Goal: Task Accomplishment & Management: Complete application form

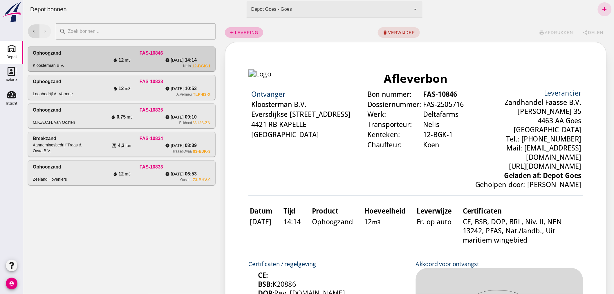
drag, startPoint x: 366, startPoint y: 32, endPoint x: 514, endPoint y: 16, distance: 149.2
click at [377, 30] on div "add levering delete verwijder print afdrukken share Delen" at bounding box center [417, 32] width 384 height 19
click at [601, 7] on icon "add" at bounding box center [604, 9] width 7 height 7
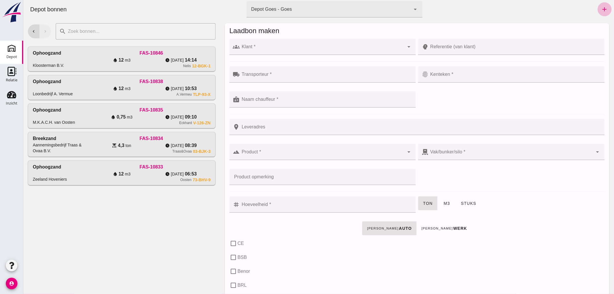
click at [318, 48] on input "Klant *" at bounding box center [322, 49] width 165 height 7
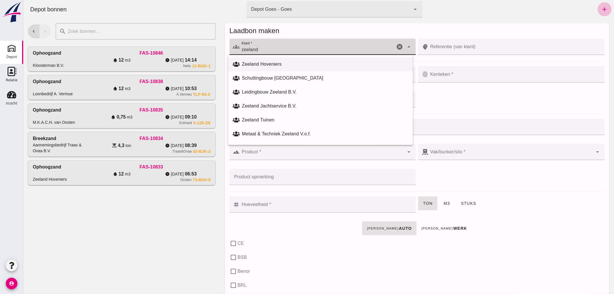
click at [251, 62] on div "Zeeland Hoveniers" at bounding box center [325, 64] width 166 height 7
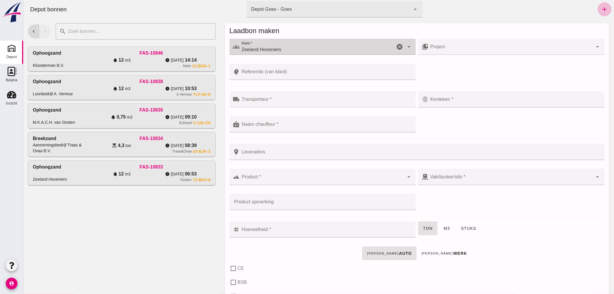
type input "Zeeland Hoveniers"
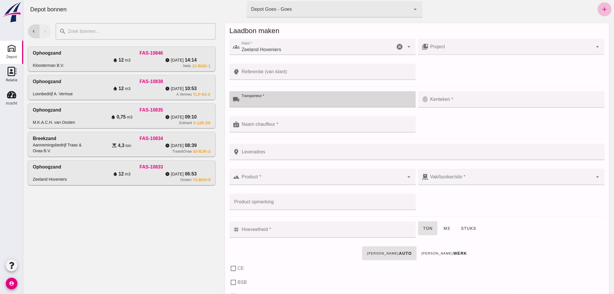
click at [272, 99] on input "Transporteur *" at bounding box center [326, 102] width 173 height 7
type input "Hoondert"
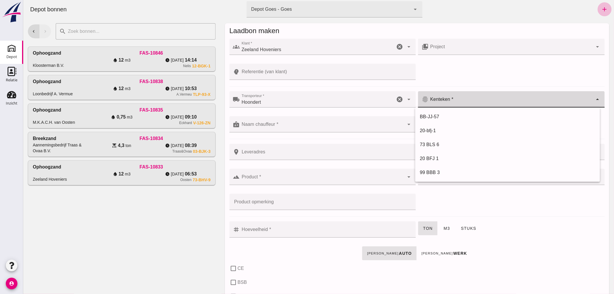
click at [447, 98] on div at bounding box center [510, 99] width 165 height 16
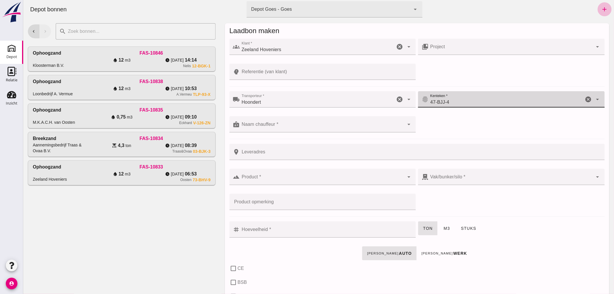
type input "47-BJJ-4"
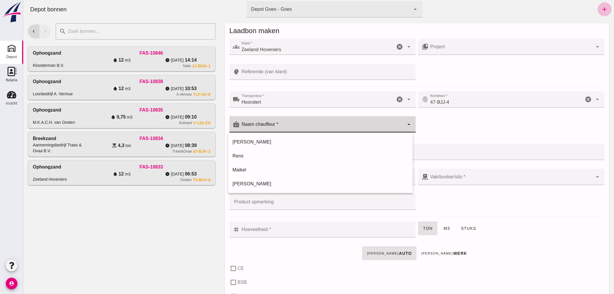
click at [315, 127] on input "Naam chauffeur *" at bounding box center [322, 127] width 165 height 7
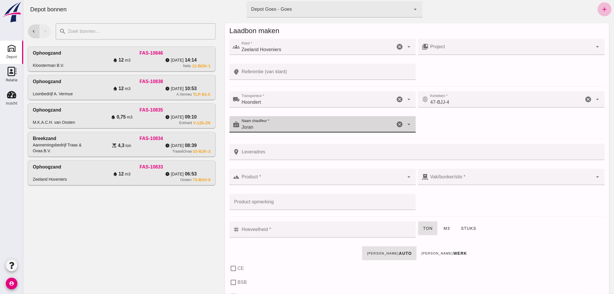
type input "Joran"
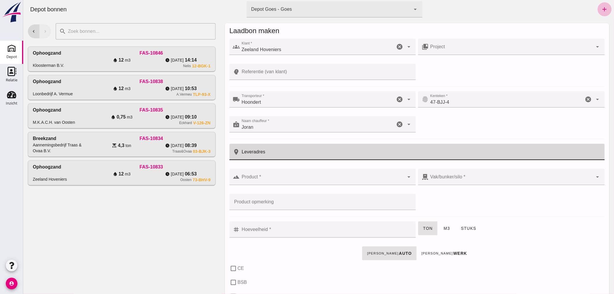
click at [306, 153] on input "Leveradres" at bounding box center [420, 152] width 361 height 16
click at [290, 73] on input "Referentie (van klant)" at bounding box center [326, 72] width 173 height 16
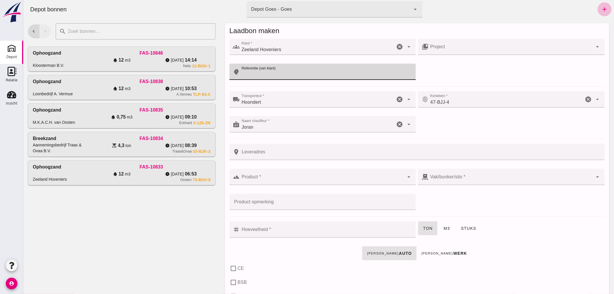
click at [297, 154] on input "Leveradres" at bounding box center [420, 152] width 361 height 16
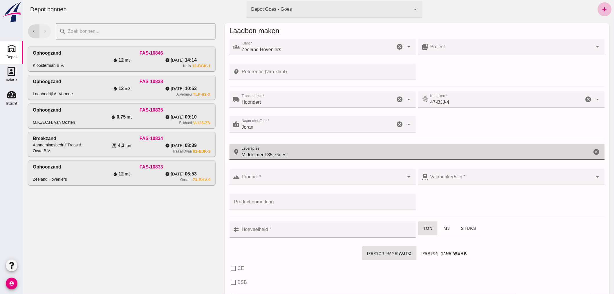
type input "Middelmeet 35, Goes"
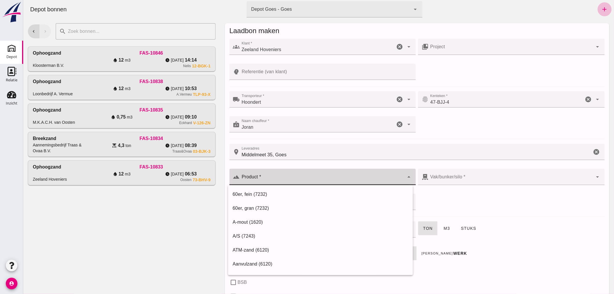
click at [289, 178] on input "Product *" at bounding box center [322, 179] width 165 height 7
click at [270, 259] on div "Ophoogzand (6120)" at bounding box center [320, 264] width 185 height 14
type input "Ophoogzand (6120)"
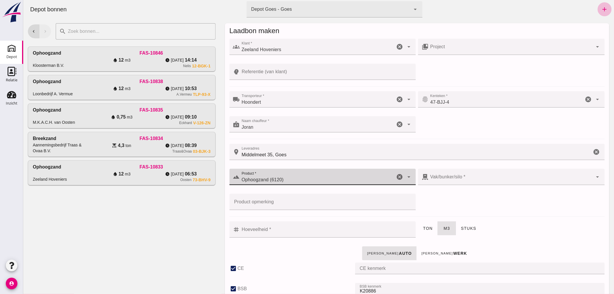
checkbox input "true"
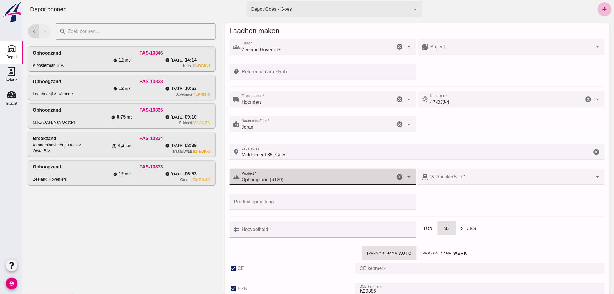
checkbox input "true"
type input "40"
type input "38"
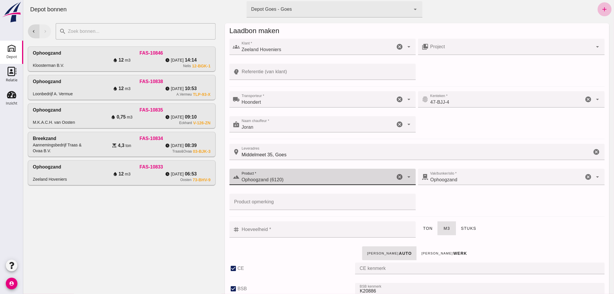
type input "Ophoogzand (6120)"
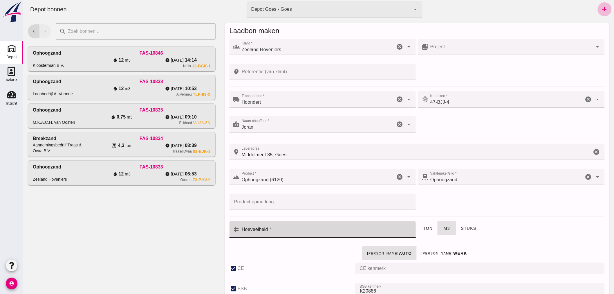
click at [275, 232] on input "Hoeveelheid *" at bounding box center [326, 229] width 173 height 16
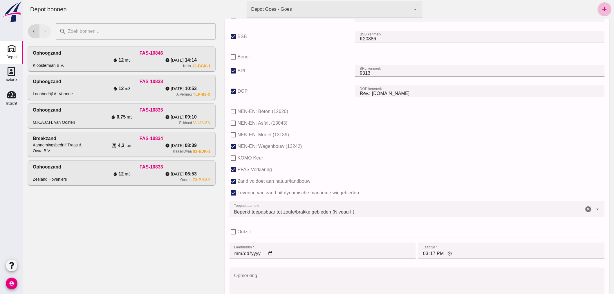
scroll to position [356, 0]
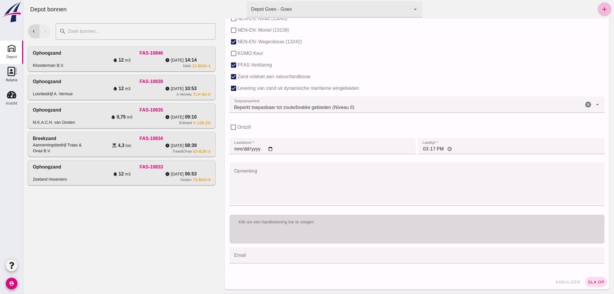
type input "20"
click at [320, 234] on div "Klik om een handtekening toe te voegen" at bounding box center [416, 228] width 375 height 29
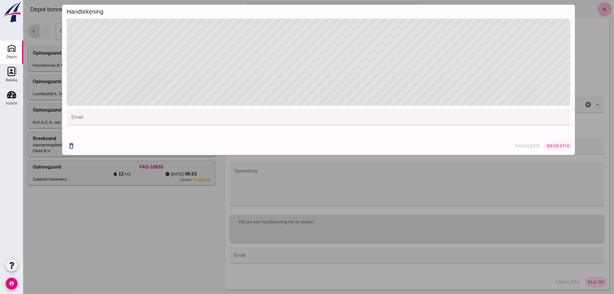
click at [553, 143] on button "bevestig" at bounding box center [558, 145] width 28 height 10
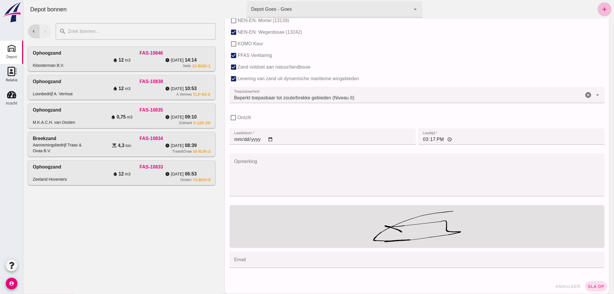
scroll to position [370, 0]
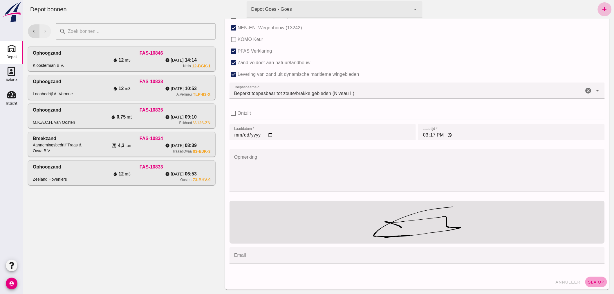
click at [590, 280] on span "sla op" at bounding box center [595, 281] width 17 height 5
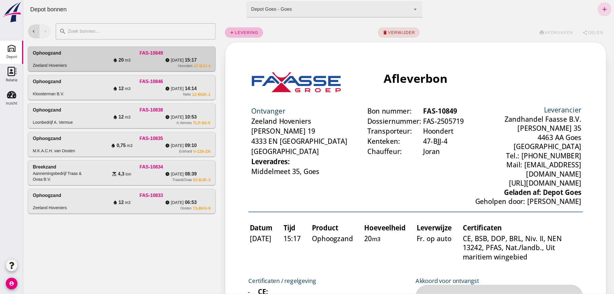
scroll to position [0, 0]
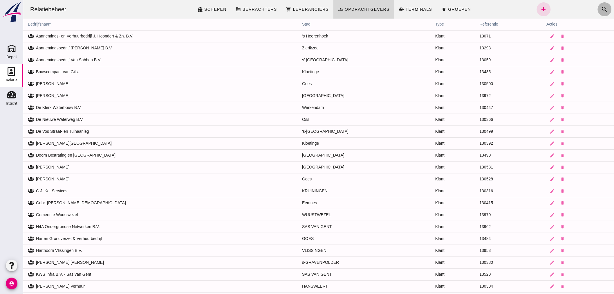
click at [601, 7] on icon "search" at bounding box center [604, 9] width 7 height 7
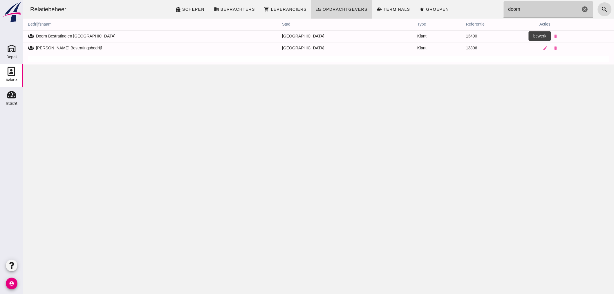
type input "doorn"
click at [542, 35] on icon "edit" at bounding box center [544, 36] width 5 height 5
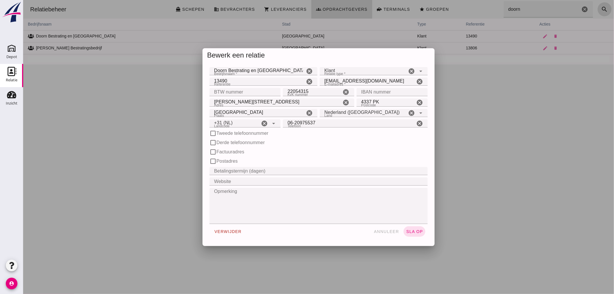
type input "+31 (NL)"
drag, startPoint x: 387, startPoint y: 232, endPoint x: 375, endPoint y: 228, distance: 13.2
click at [387, 231] on span "annuleer" at bounding box center [386, 231] width 26 height 5
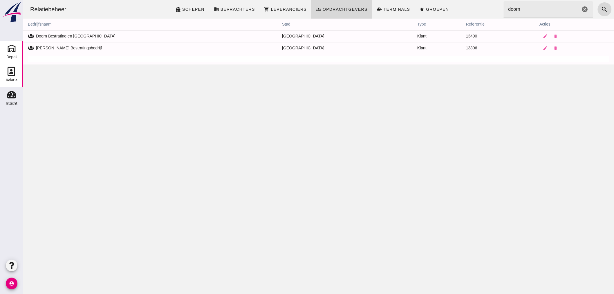
click at [12, 51] on icon "Depot" at bounding box center [11, 48] width 9 height 9
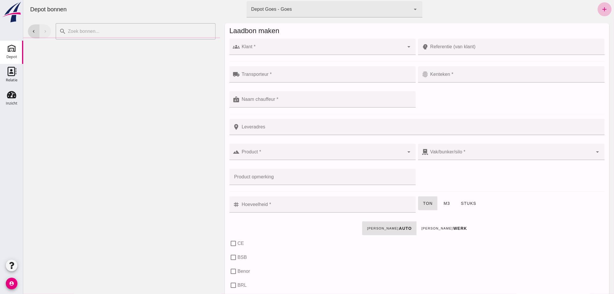
click at [269, 46] on div at bounding box center [322, 47] width 165 height 16
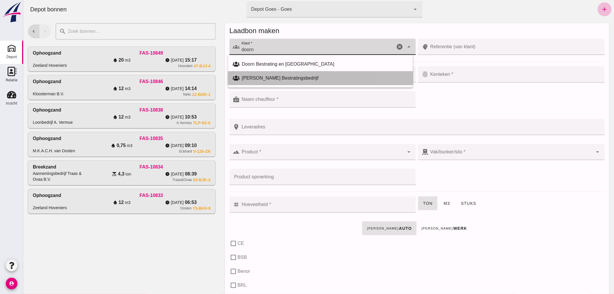
click at [287, 76] on div "[PERSON_NAME] Bestratingsbedrijf" at bounding box center [325, 78] width 166 height 7
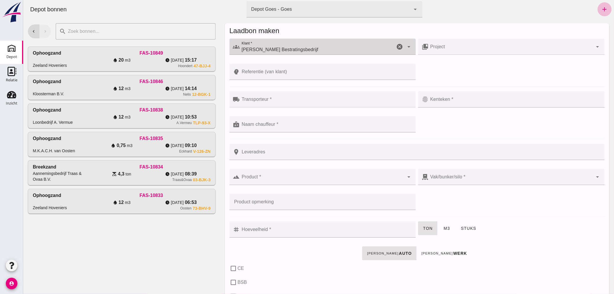
type input "[PERSON_NAME] Bestratingsbedrijf"
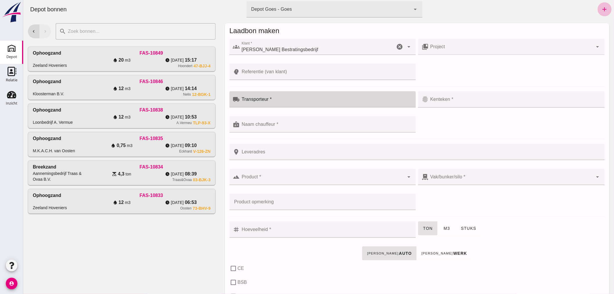
click at [294, 99] on input "Transporteur *" at bounding box center [326, 102] width 173 height 7
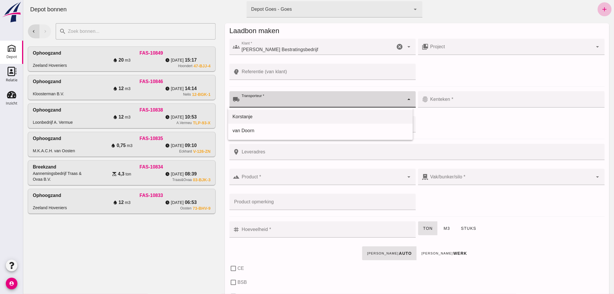
click at [279, 116] on div "Korstanje" at bounding box center [320, 116] width 176 height 7
type input "Korstanje"
click at [460, 99] on input "Kenteken *" at bounding box center [510, 102] width 165 height 7
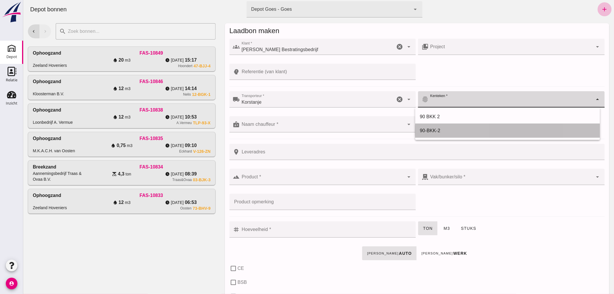
click at [436, 131] on div "90-BKK-2" at bounding box center [508, 130] width 176 height 7
type input "90-BKK-2"
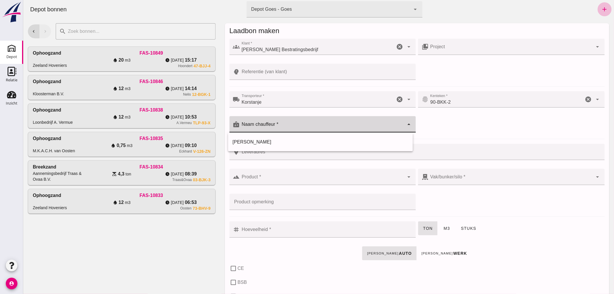
click at [318, 123] on div at bounding box center [322, 124] width 165 height 16
click at [279, 141] on div "[PERSON_NAME]" at bounding box center [320, 141] width 176 height 7
type input "[PERSON_NAME]"
click at [286, 175] on div at bounding box center [322, 177] width 165 height 16
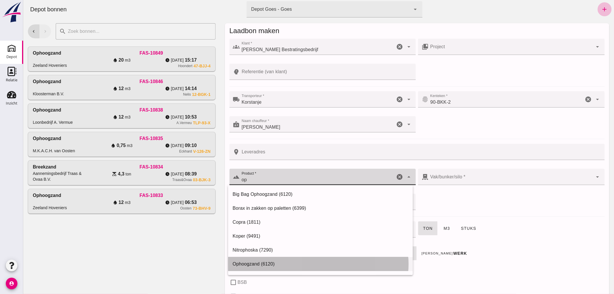
click at [276, 262] on div "Ophoogzand (6120)" at bounding box center [320, 263] width 176 height 7
type input "Ophoogzand (6120)"
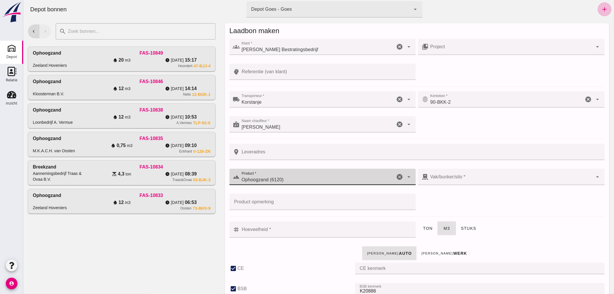
checkbox input "true"
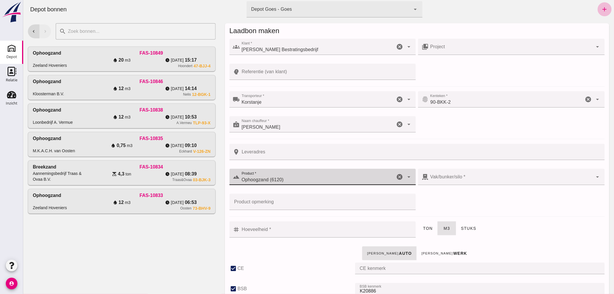
checkbox input "true"
type input "40"
type input "38"
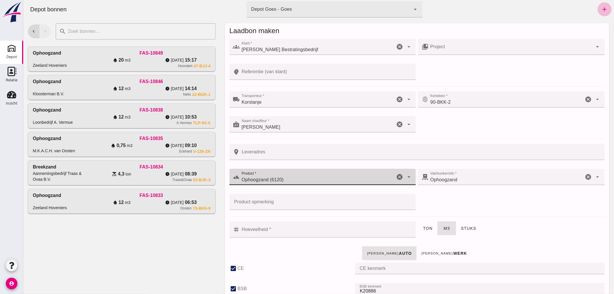
type input "Ophoogzand (6120)"
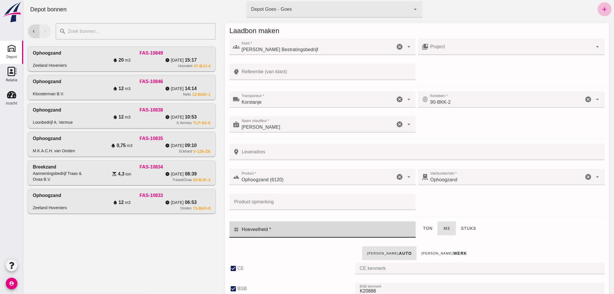
click at [301, 230] on input "Hoeveelheid *" at bounding box center [326, 229] width 173 height 16
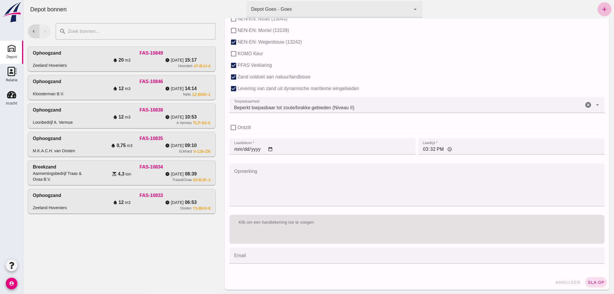
scroll to position [356, 0]
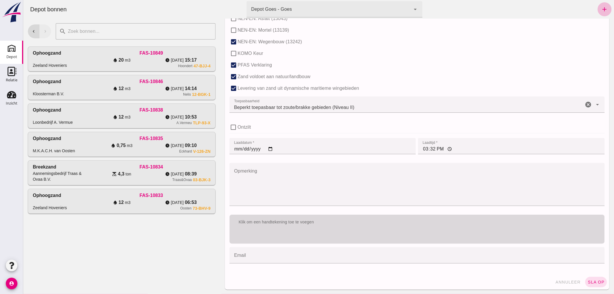
type input "3"
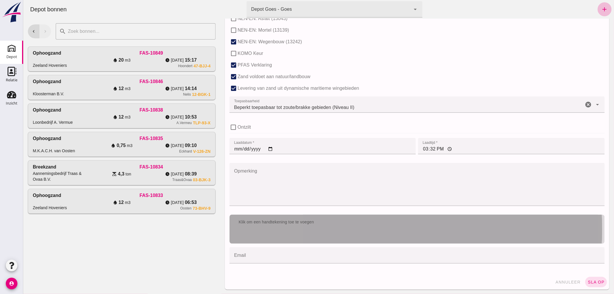
click at [328, 222] on div "Klik om een handtekening toe te voegen" at bounding box center [417, 222] width 366 height 6
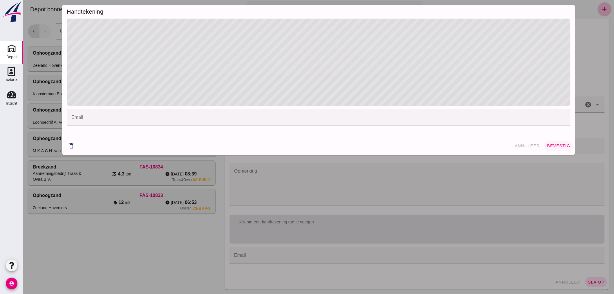
click at [549, 143] on span "bevestig" at bounding box center [559, 145] width 24 height 5
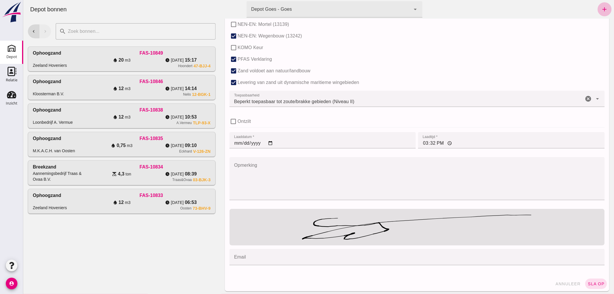
scroll to position [364, 0]
click at [592, 278] on button "sla op" at bounding box center [596, 282] width 22 height 10
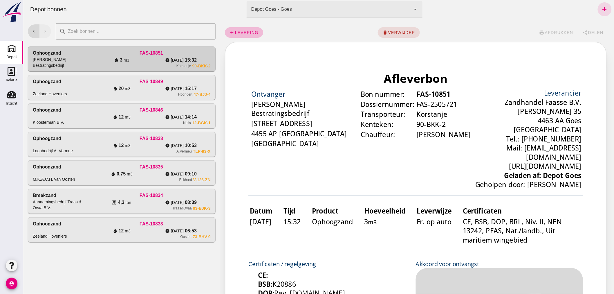
scroll to position [0, 0]
click at [11, 94] on use at bounding box center [11, 94] width 9 height 7
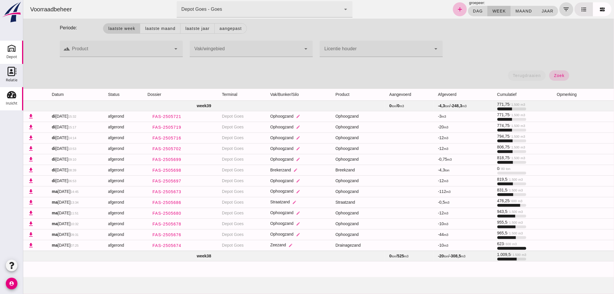
click at [13, 54] on div "Depot" at bounding box center [11, 57] width 11 height 8
